Goal: Task Accomplishment & Management: Manage account settings

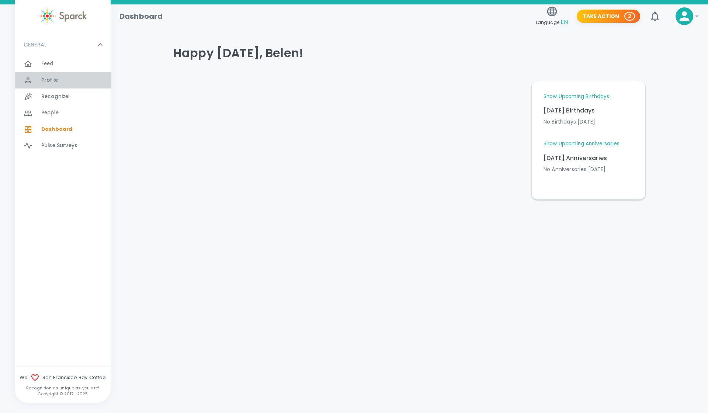
click at [34, 81] on div at bounding box center [33, 80] width 18 height 9
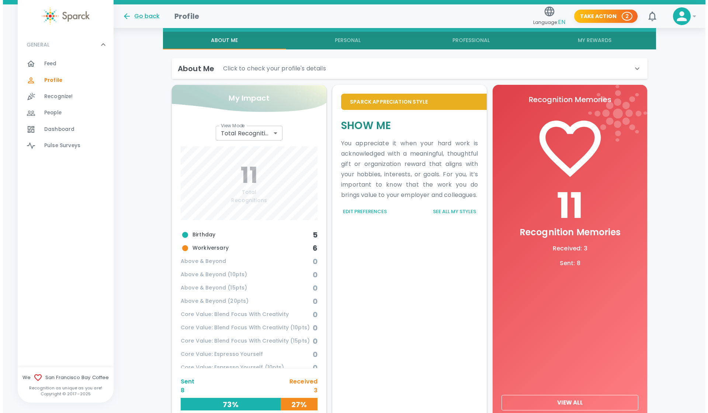
scroll to position [127, 0]
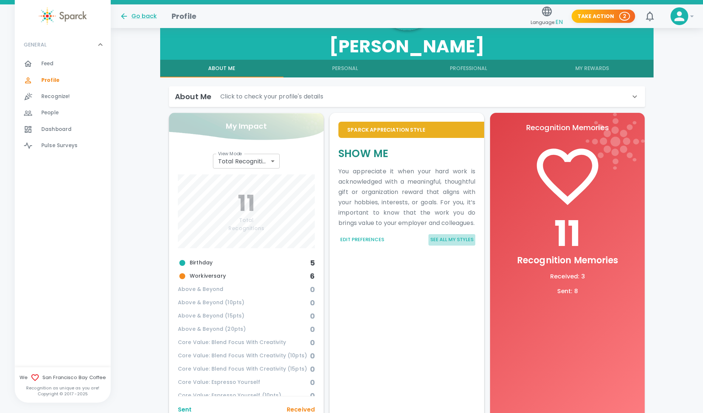
click at [446, 246] on button "See all my styles" at bounding box center [451, 239] width 47 height 11
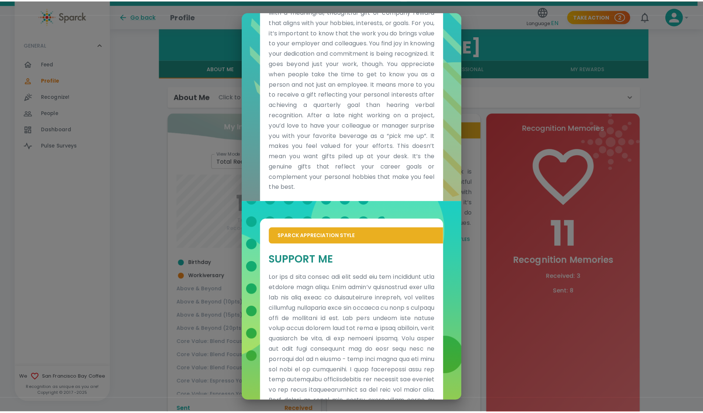
scroll to position [79, 0]
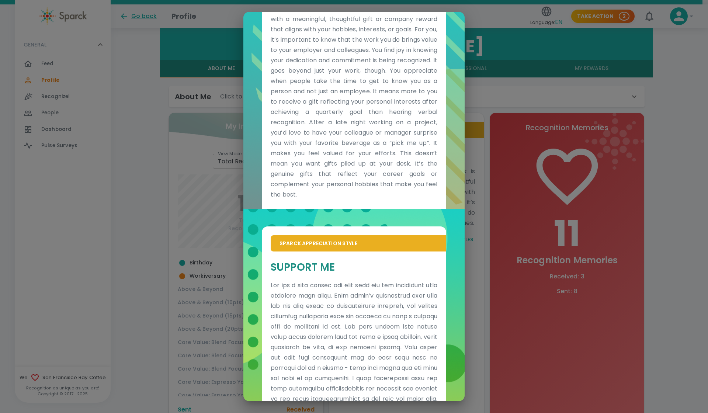
click at [568, 176] on div "Sparck Appreciation Style Show Me You appreciate it when your hard work is ackn…" at bounding box center [354, 206] width 708 height 413
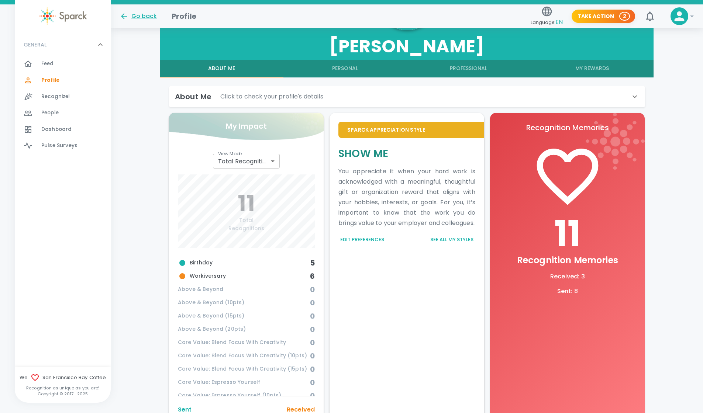
click at [362, 245] on button "Edit Preferences" at bounding box center [362, 239] width 48 height 11
